Goal: Task Accomplishment & Management: Manage account settings

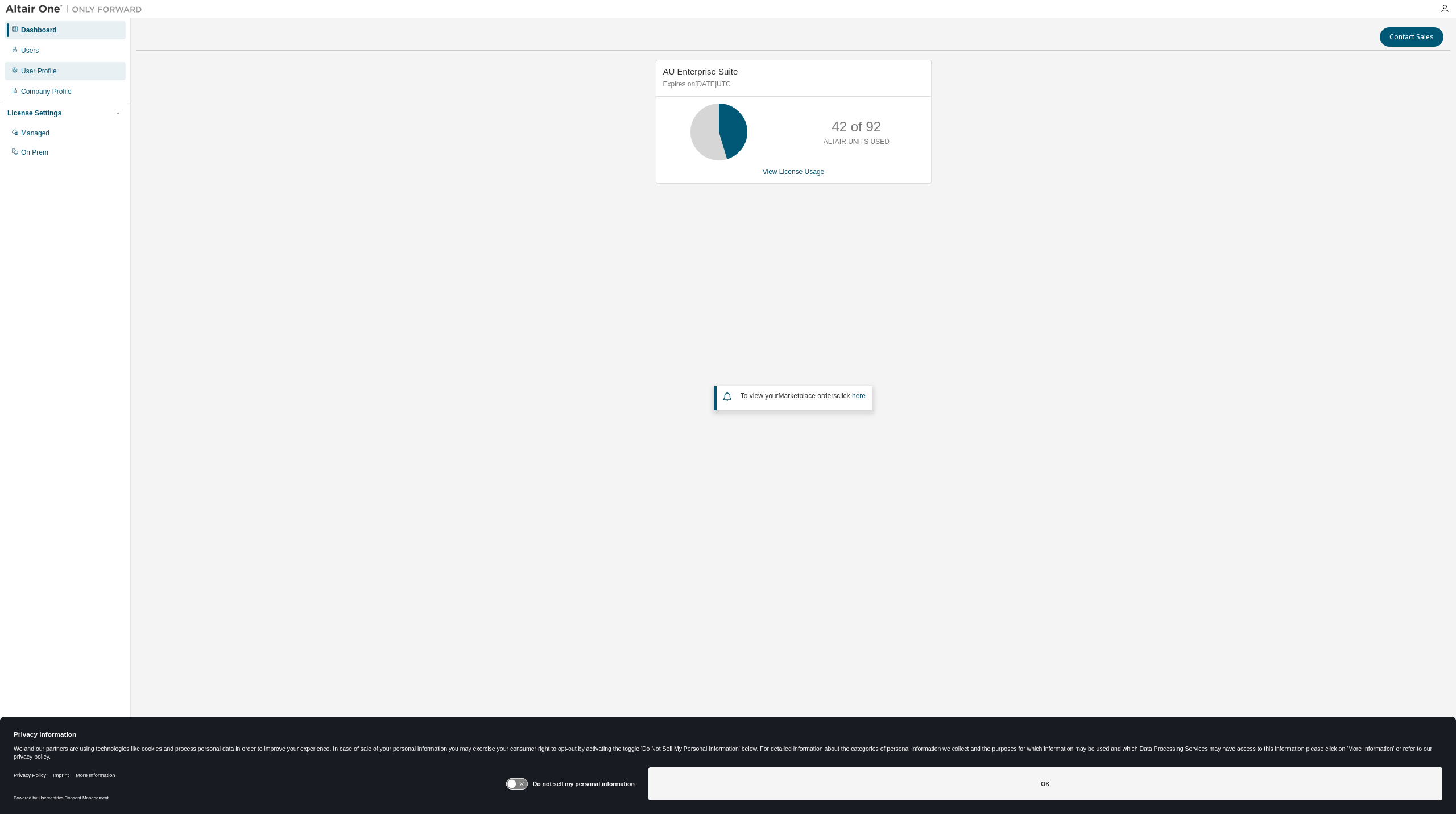
click at [44, 76] on div "User Profile" at bounding box center [65, 71] width 121 height 18
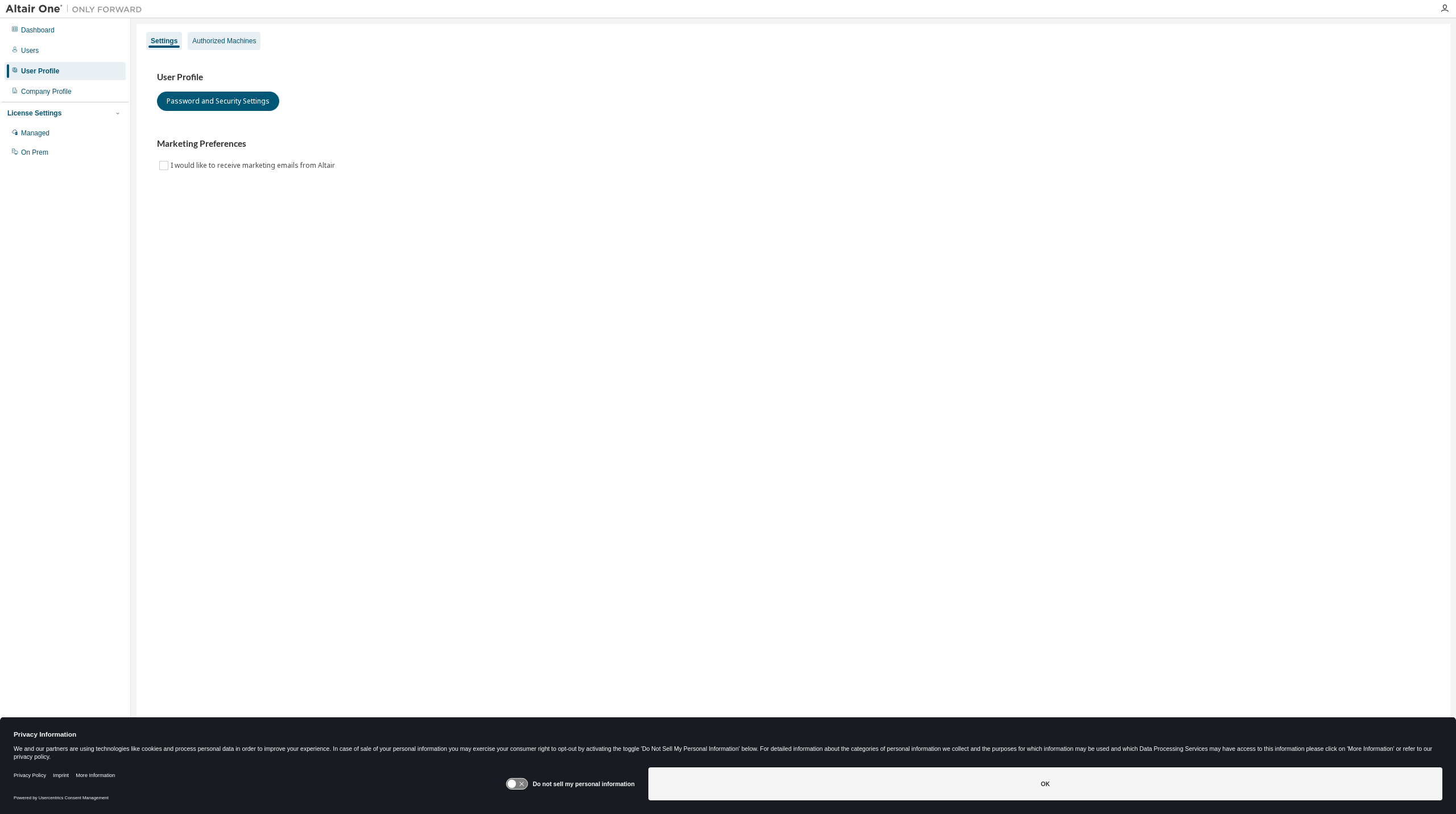
click at [194, 40] on div "Authorized Machines" at bounding box center [223, 40] width 63 height 9
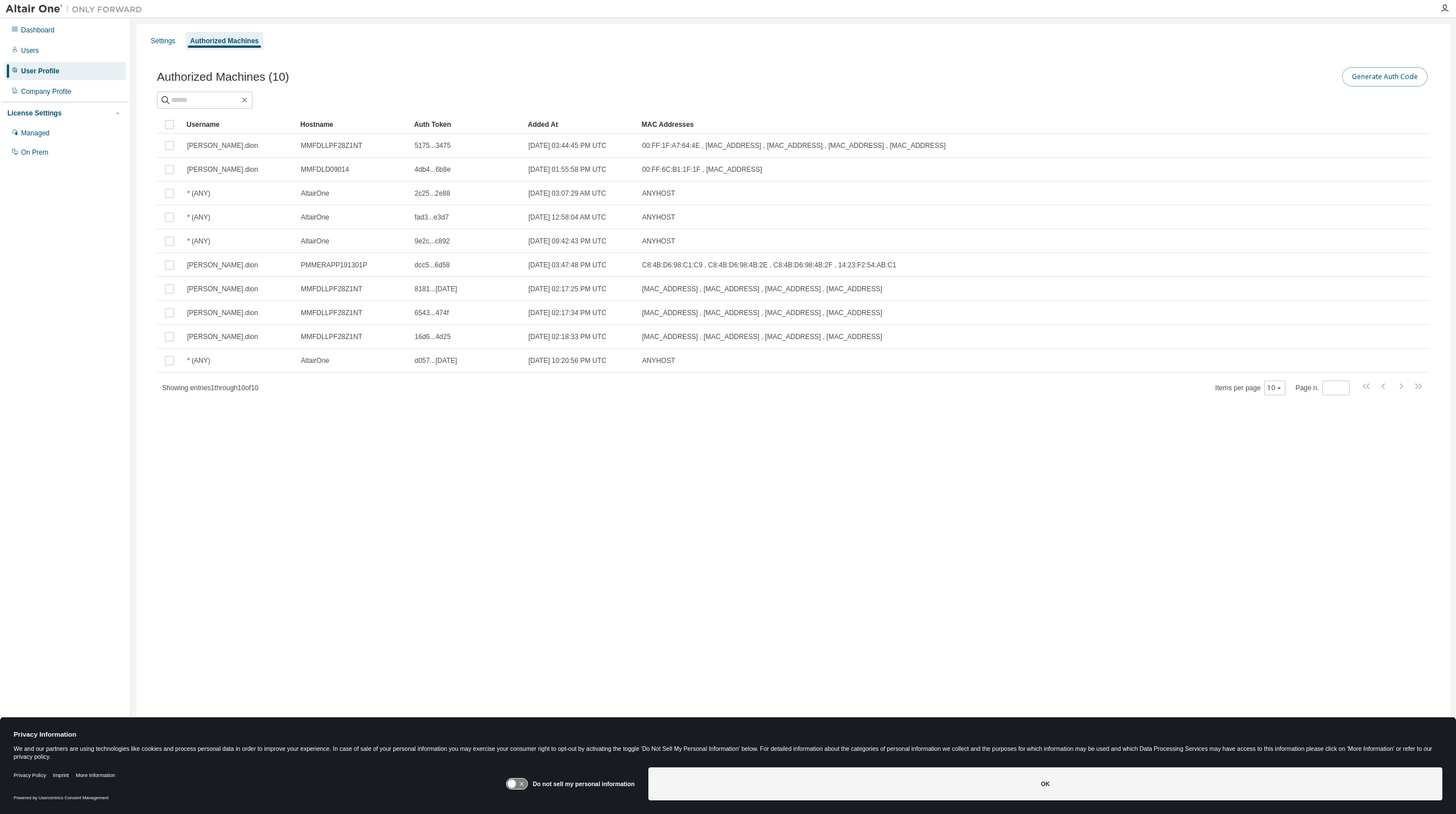
click at [1377, 77] on button "Generate Auth Code" at bounding box center [1384, 76] width 86 height 19
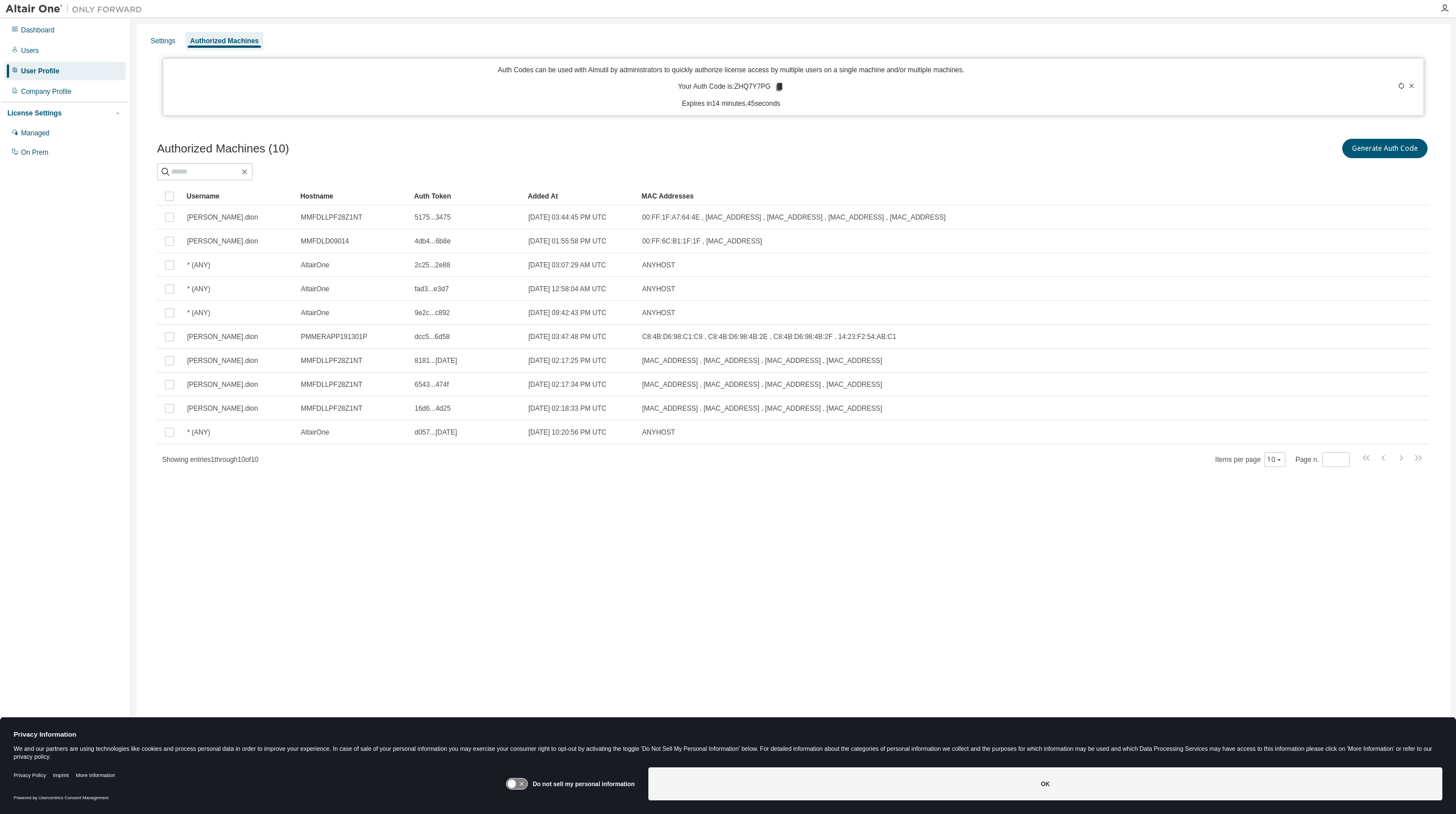
click at [780, 84] on icon at bounding box center [779, 87] width 7 height 8
